Goal: Complete application form

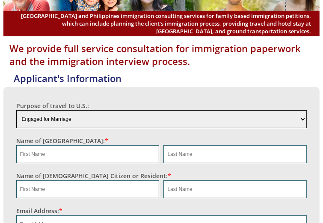
scroll to position [68, 0]
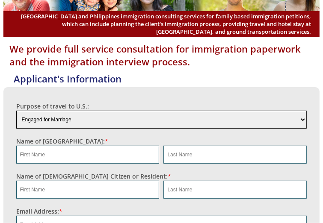
click at [121, 122] on select "Engaged for Marriage Already Married to [DEMOGRAPHIC_DATA] Citizen / Resident F…" at bounding box center [161, 120] width 291 height 18
select select "4"
click at [16, 111] on select "Engaged for Marriage Already Married to [DEMOGRAPHIC_DATA] Citizen / Resident F…" at bounding box center [161, 120] width 291 height 18
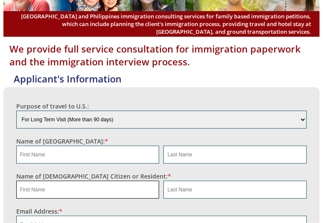
click at [86, 181] on input "text" at bounding box center [87, 190] width 143 height 18
paste input "[EMAIL_ADDRESS][DOMAIN_NAME]"
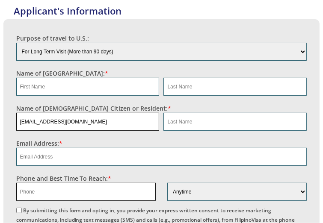
scroll to position [136, 0]
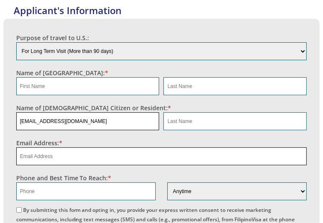
type input "[EMAIL_ADDRESS][DOMAIN_NAME]"
click at [62, 151] on fieldset "Email Address: *" at bounding box center [161, 150] width 291 height 35
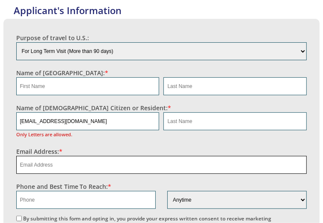
paste input "[EMAIL_ADDRESS][DOMAIN_NAME]"
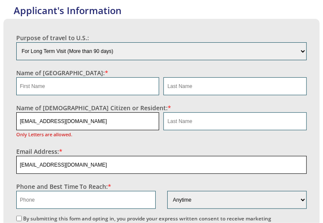
type input "[EMAIL_ADDRESS][DOMAIN_NAME]"
drag, startPoint x: 101, startPoint y: 120, endPoint x: -17, endPoint y: 120, distance: 118.0
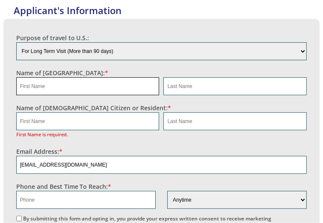
click at [92, 85] on input "text" at bounding box center [87, 86] width 143 height 18
drag, startPoint x: 91, startPoint y: 84, endPoint x: -42, endPoint y: 81, distance: 133.1
type input "na"
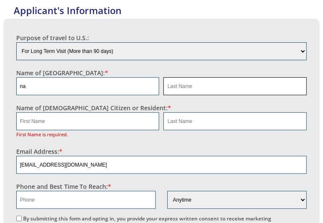
click at [205, 85] on input "text" at bounding box center [234, 86] width 143 height 18
paste input "na"
type input "na"
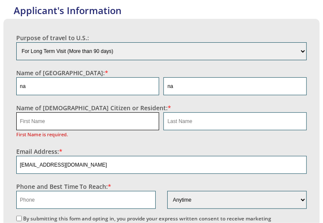
click at [64, 114] on input "text" at bounding box center [87, 121] width 143 height 18
paste input "[PERSON_NAME]"
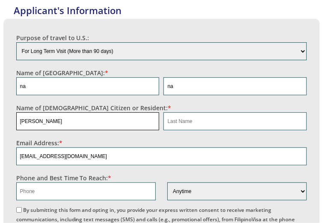
click at [41, 121] on input "[PERSON_NAME]" at bounding box center [87, 121] width 143 height 18
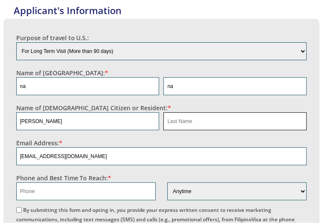
type input "[PERSON_NAME]"
click at [181, 123] on input "text" at bounding box center [234, 121] width 143 height 18
paste input "Hampton"
type input "Hampton"
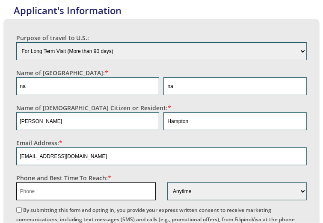
click at [46, 183] on input "text" at bounding box center [85, 192] width 139 height 18
paste input "3059929451"
type input "13059929451"
click at [22, 212] on input "By submitting this form and opting in, you provide your express written consent…" at bounding box center [19, 210] width 6 height 6
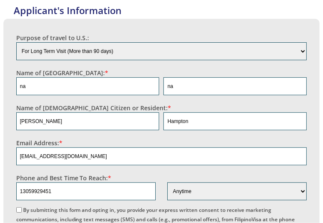
checkbox input "true"
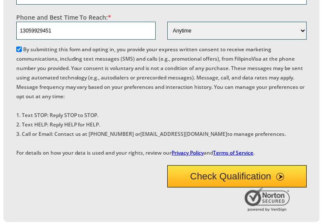
scroll to position [342, 0]
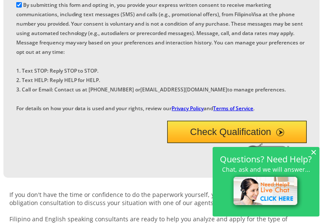
drag, startPoint x: 211, startPoint y: 157, endPoint x: 200, endPoint y: 159, distance: 11.7
click at [200, 143] on button "Check Qualification" at bounding box center [236, 132] width 139 height 22
